Goal: Find specific page/section: Find specific page/section

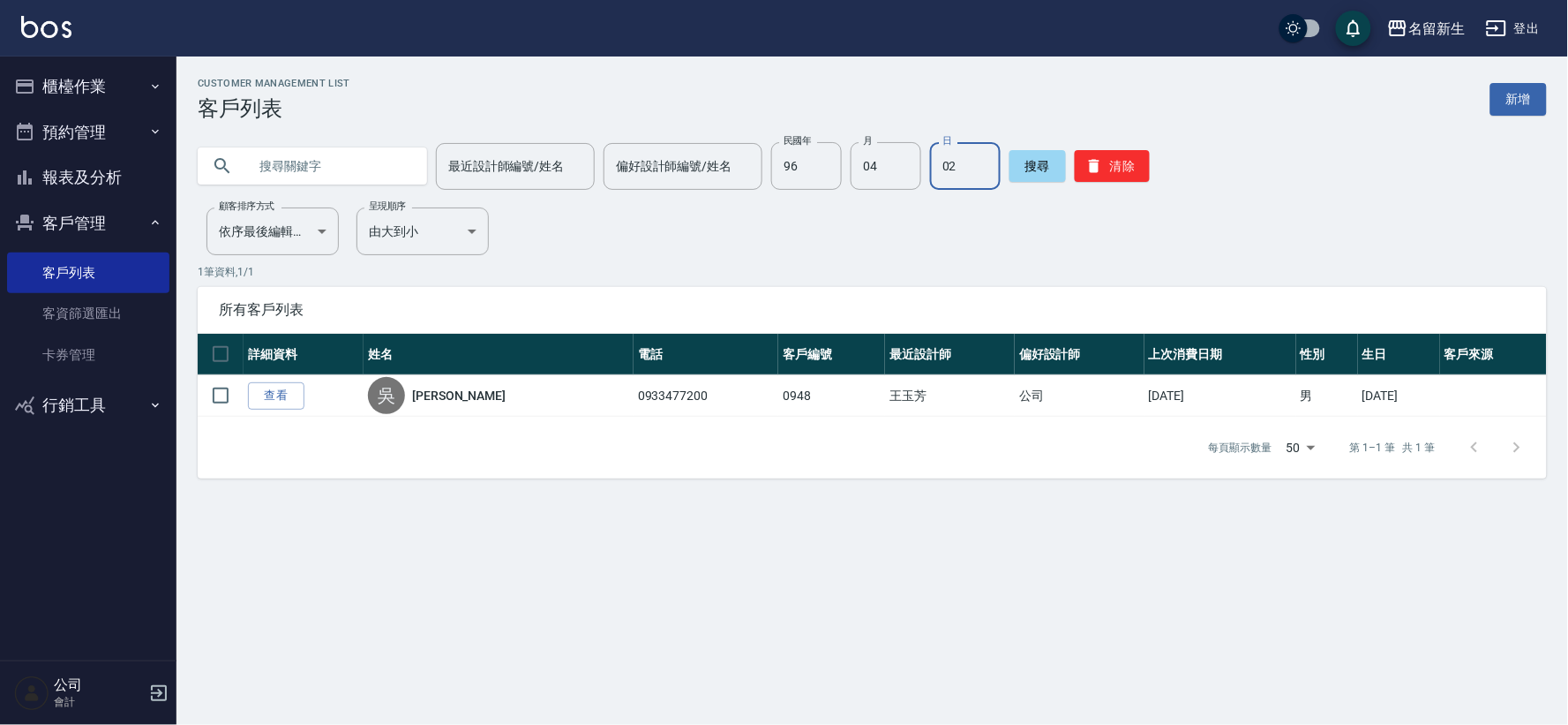
click at [90, 214] on button "客戶管理" at bounding box center [89, 223] width 162 height 46
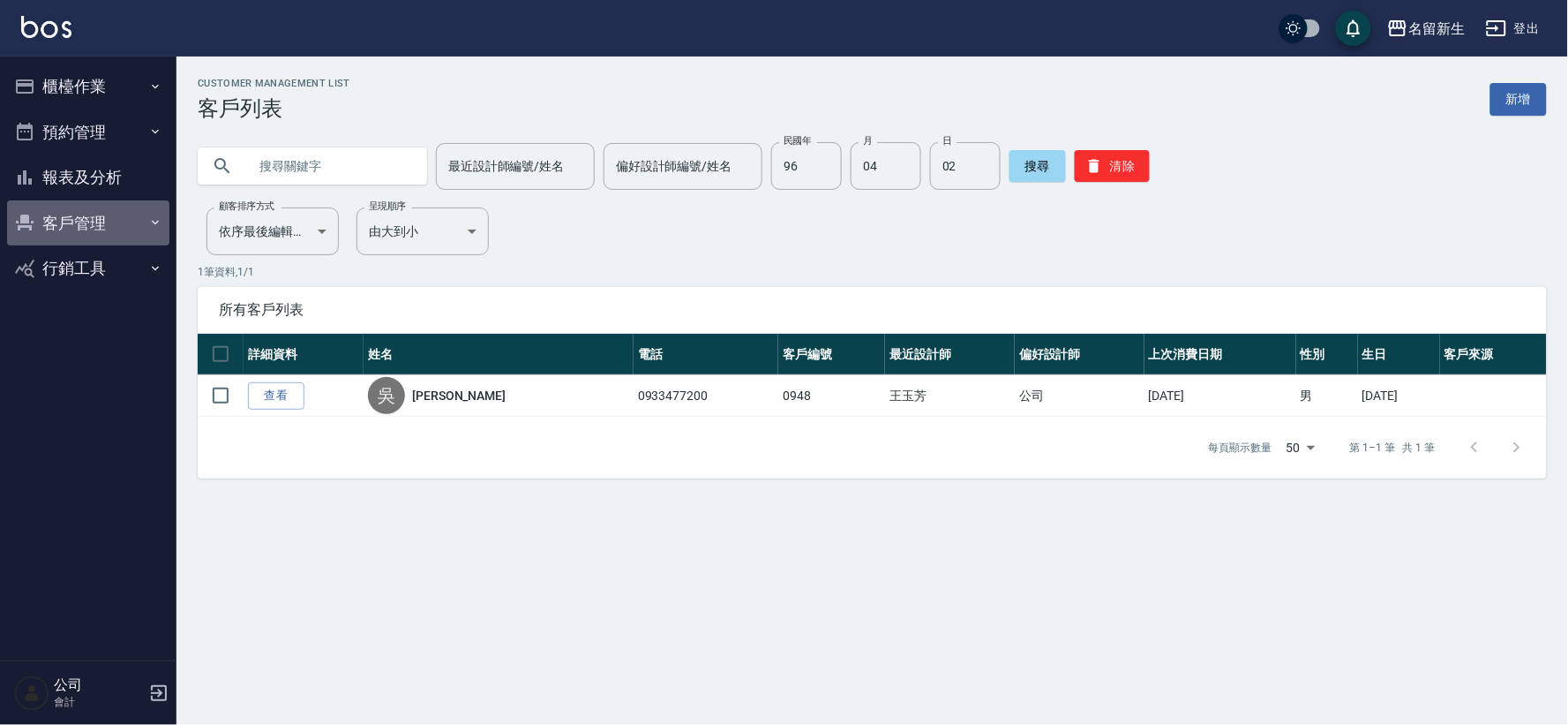
click at [90, 214] on button "客戶管理" at bounding box center [89, 223] width 162 height 46
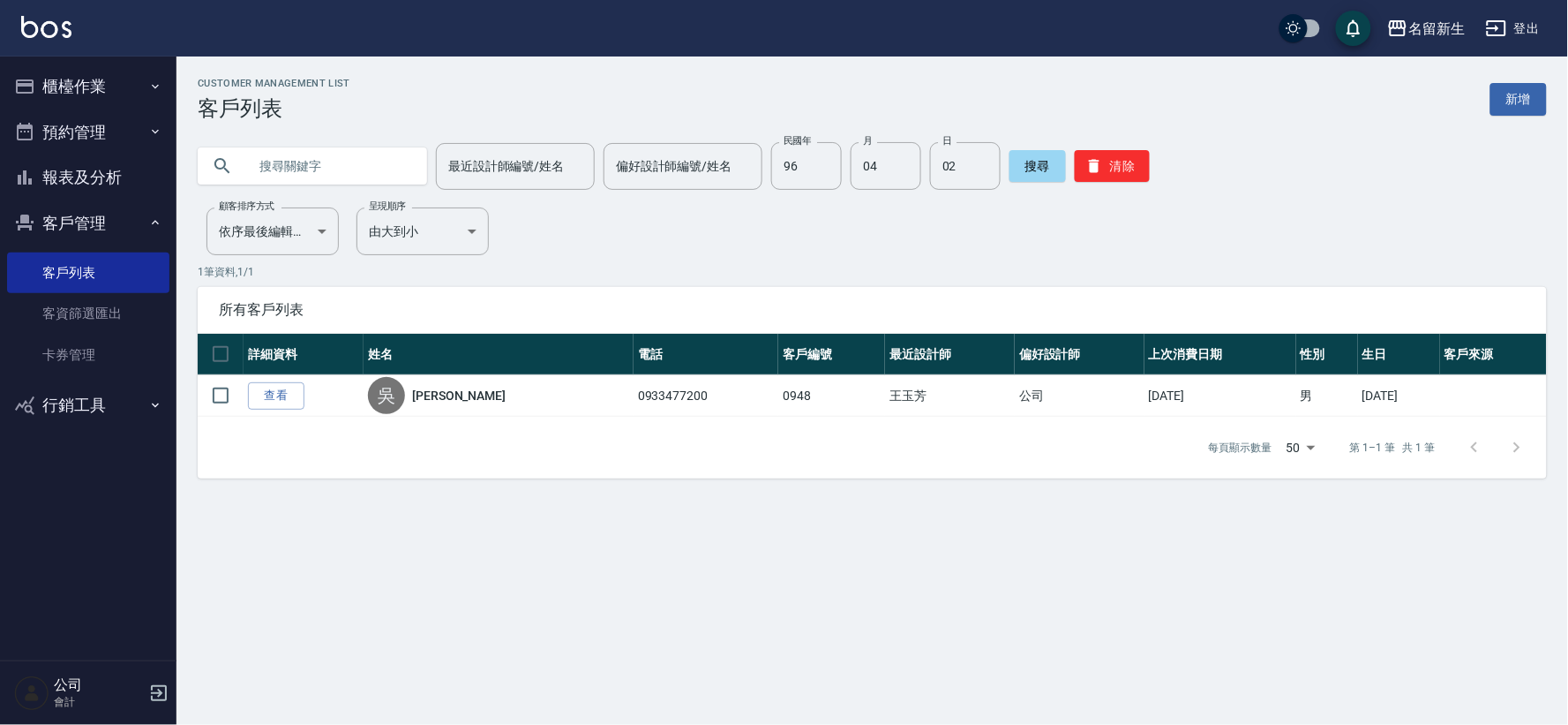
click at [91, 218] on button "客戶管理" at bounding box center [89, 223] width 162 height 46
click at [330, 164] on input "text" at bounding box center [331, 165] width 166 height 48
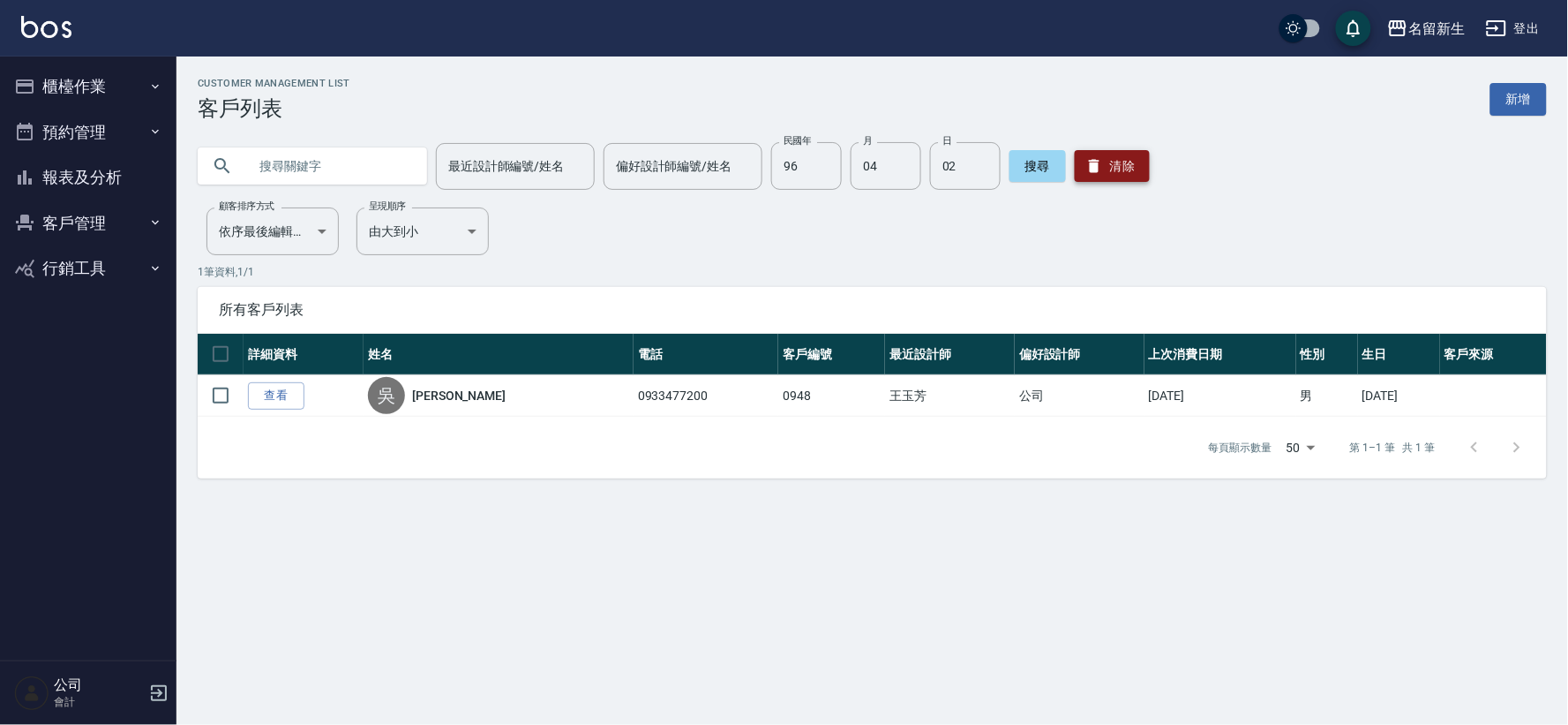
click at [1104, 180] on button "清除" at bounding box center [1112, 166] width 75 height 32
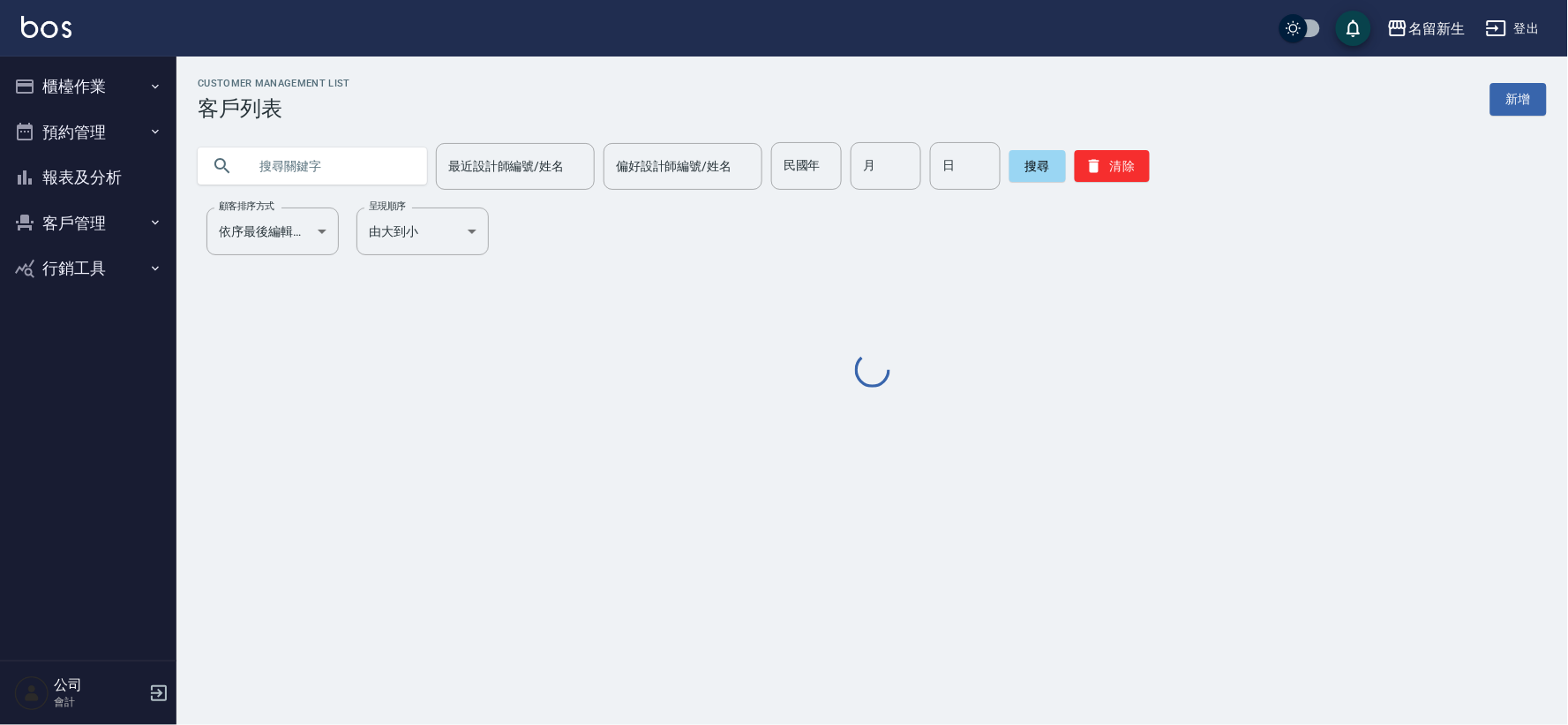
click at [313, 164] on input "text" at bounding box center [331, 165] width 166 height 48
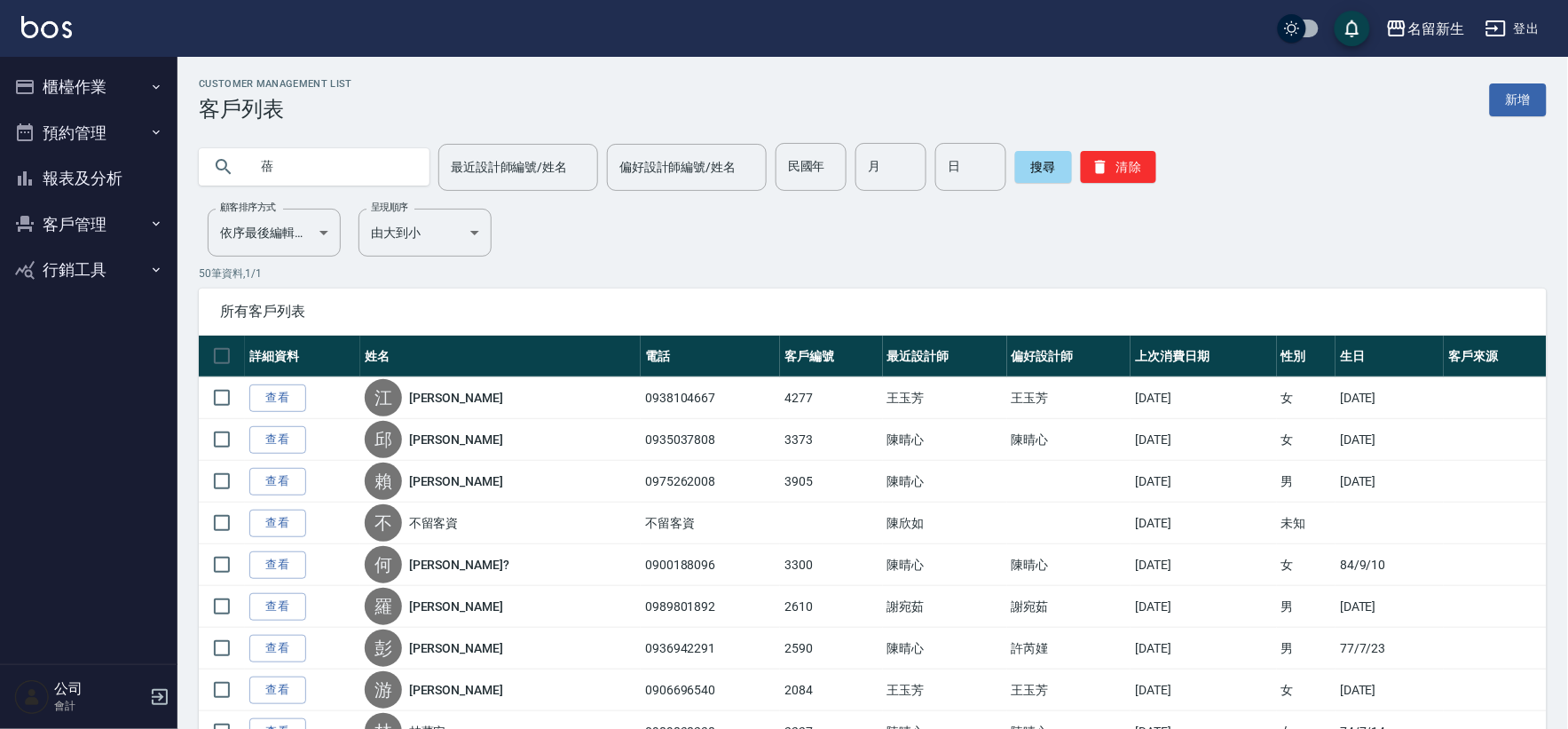
type input "蓓"
